Goal: Information Seeking & Learning: Learn about a topic

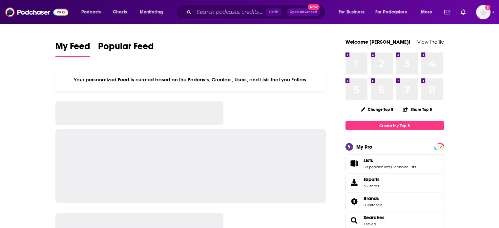
click at [256, 22] on div "Podcasts Charts Monitoring Ctrl K Open Advanced New For Business For Podcasters…" at bounding box center [249, 12] width 499 height 24
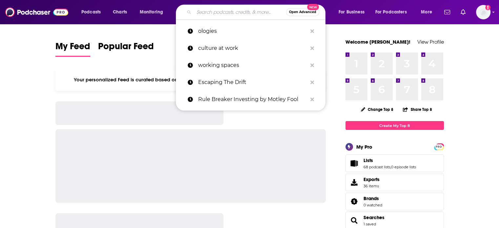
click at [242, 14] on input "Search podcasts, credits, & more..." at bounding box center [240, 12] width 92 height 10
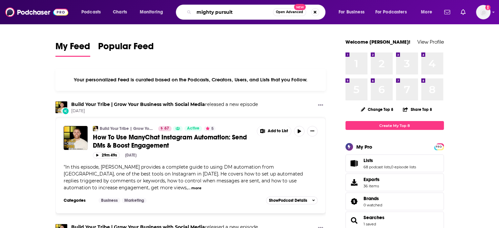
type input "mighty pursuit"
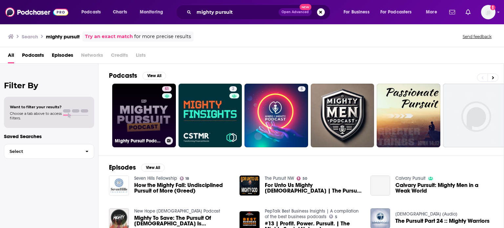
click at [135, 118] on link "51 Mighty Pursuit Podcast" at bounding box center [144, 116] width 64 height 64
